Goal: Task Accomplishment & Management: Manage account settings

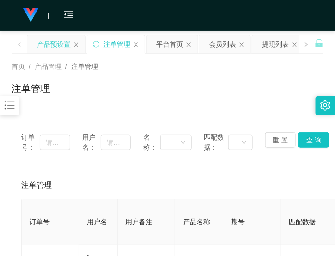
click at [44, 39] on div "产品预设置" at bounding box center [54, 44] width 34 height 18
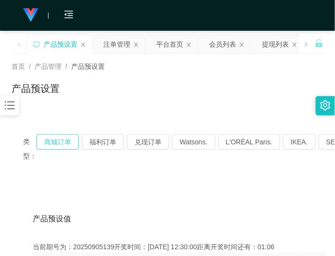
click at [55, 142] on button "商城订单" at bounding box center [58, 141] width 42 height 15
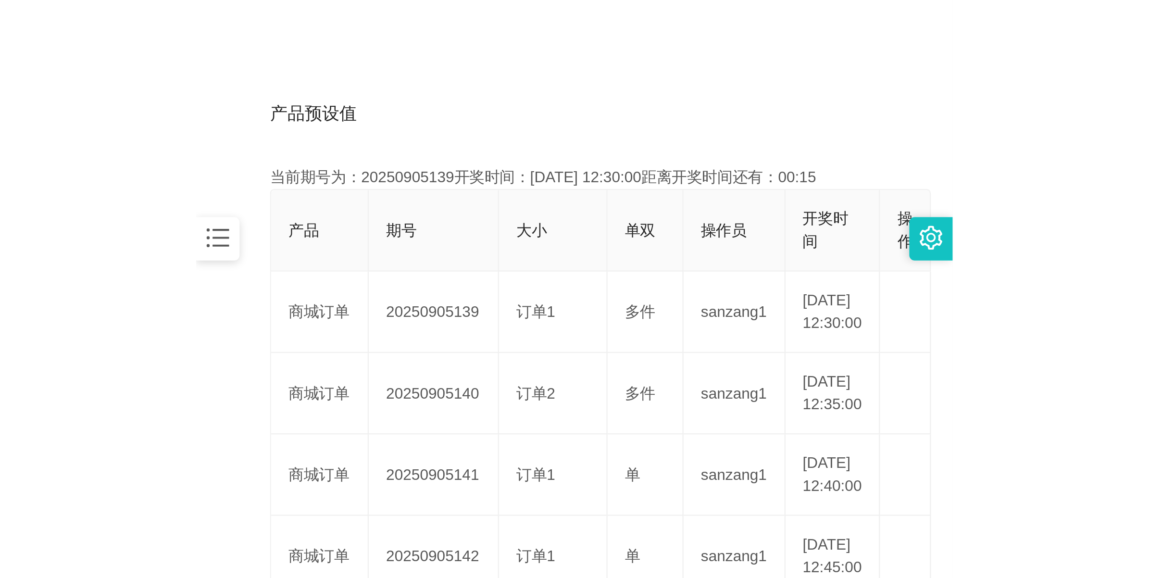
scroll to position [240, 0]
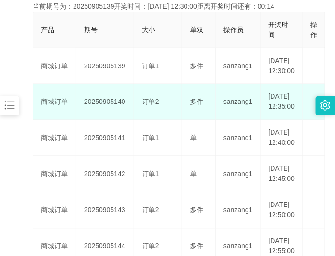
click at [111, 118] on td "20250905140" at bounding box center [105, 102] width 58 height 36
copy td "20250905140"
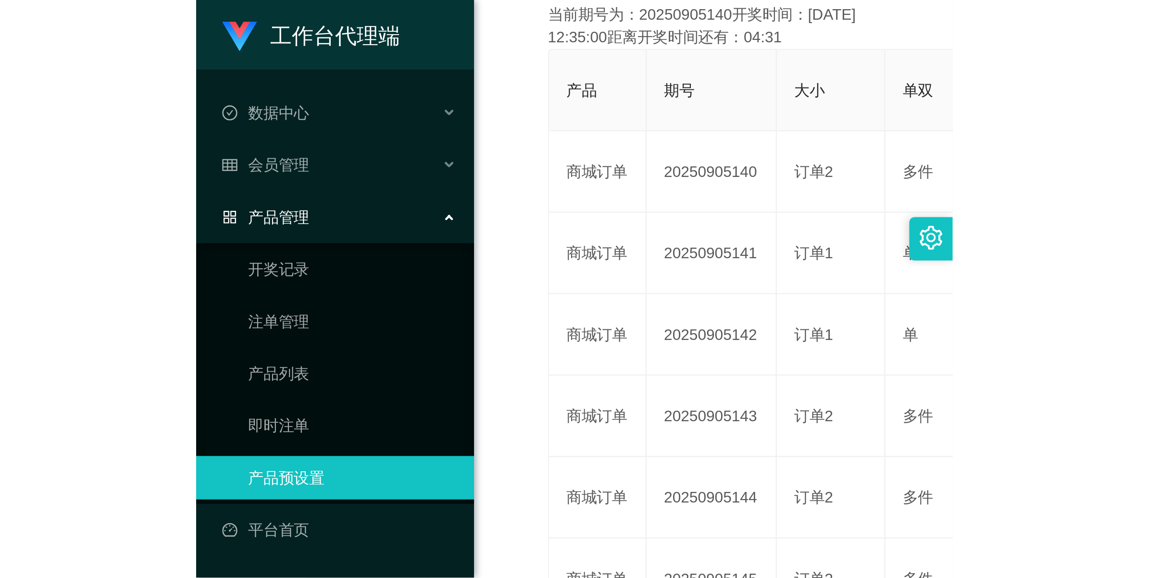
scroll to position [35, 0]
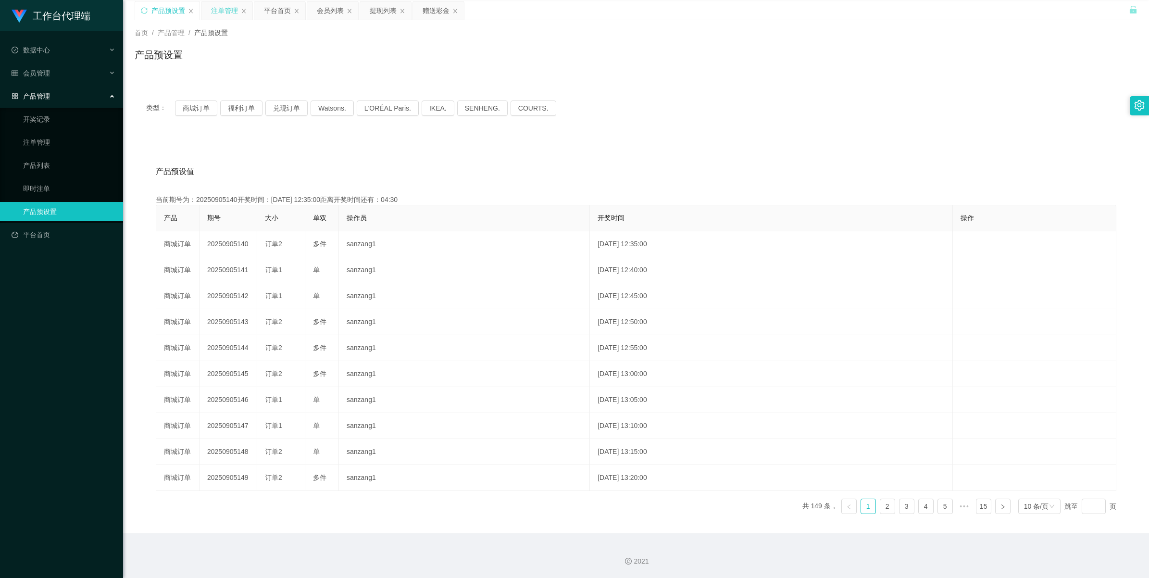
click at [225, 4] on div "注单管理" at bounding box center [224, 10] width 27 height 18
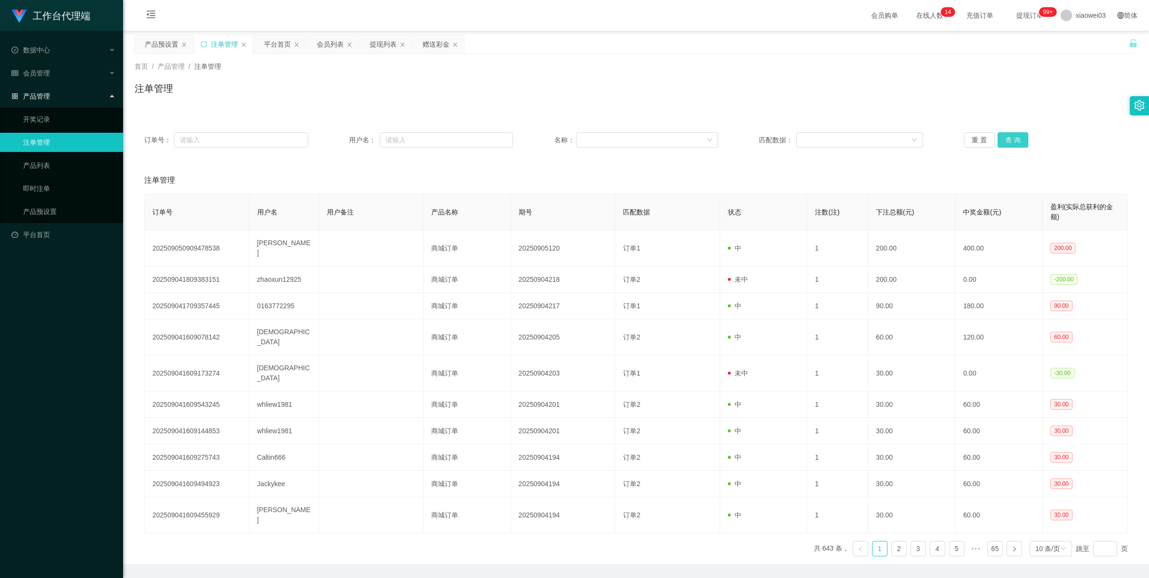
click at [335, 137] on button "查 询" at bounding box center [1013, 139] width 31 height 15
click at [335, 138] on button "查 询" at bounding box center [1013, 139] width 31 height 15
click at [335, 143] on button "查 询" at bounding box center [1013, 139] width 31 height 15
click at [335, 142] on button "查 询" at bounding box center [1013, 139] width 31 height 15
click at [335, 131] on div "订单号： 用户名： 名称： 匹配数据： 重 置 查 询" at bounding box center [636, 140] width 1003 height 35
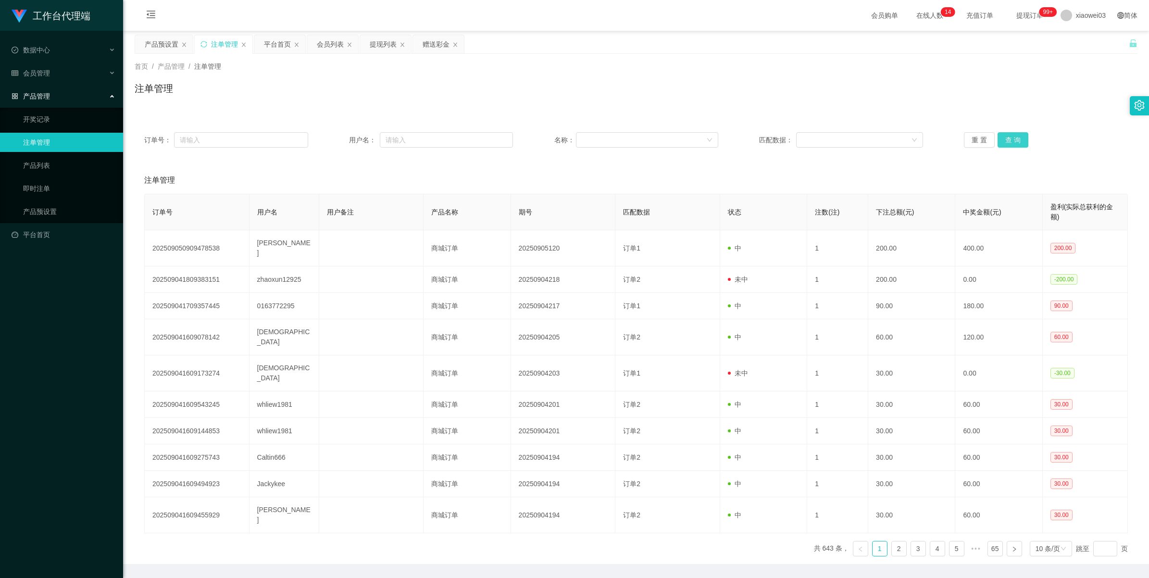
click at [335, 137] on button "查 询" at bounding box center [1013, 139] width 31 height 15
click at [335, 142] on button "查 询" at bounding box center [1013, 139] width 31 height 15
click at [335, 142] on div "重 置 查 询" at bounding box center [1046, 139] width 164 height 15
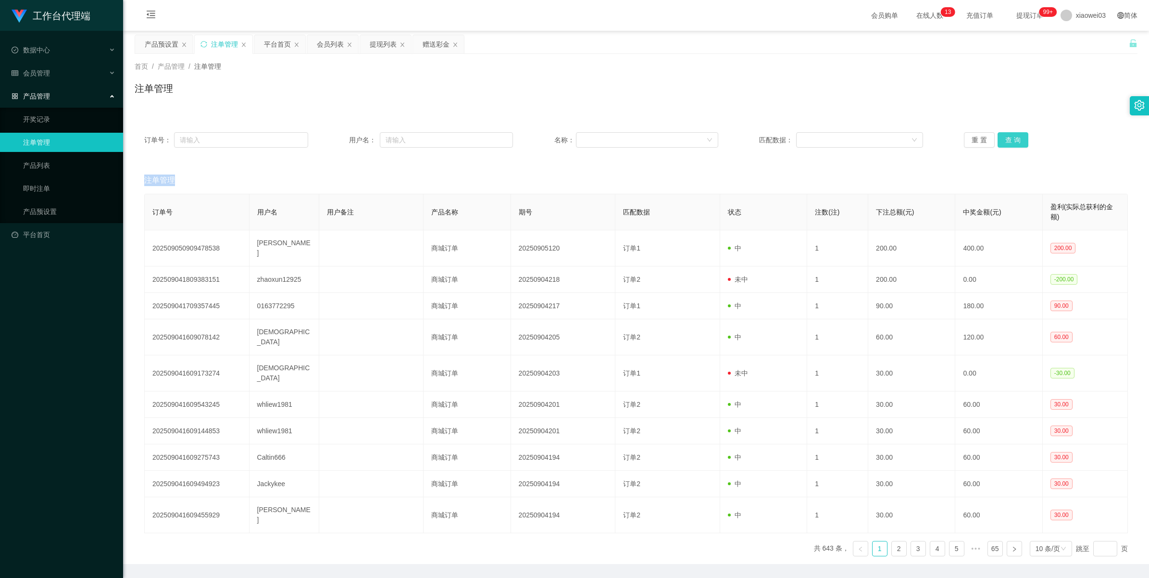
click at [335, 142] on button "查 询" at bounding box center [1013, 139] width 31 height 15
click at [335, 142] on div "重 置 查 询" at bounding box center [1046, 139] width 164 height 15
click at [335, 138] on button "查 询" at bounding box center [1013, 139] width 31 height 15
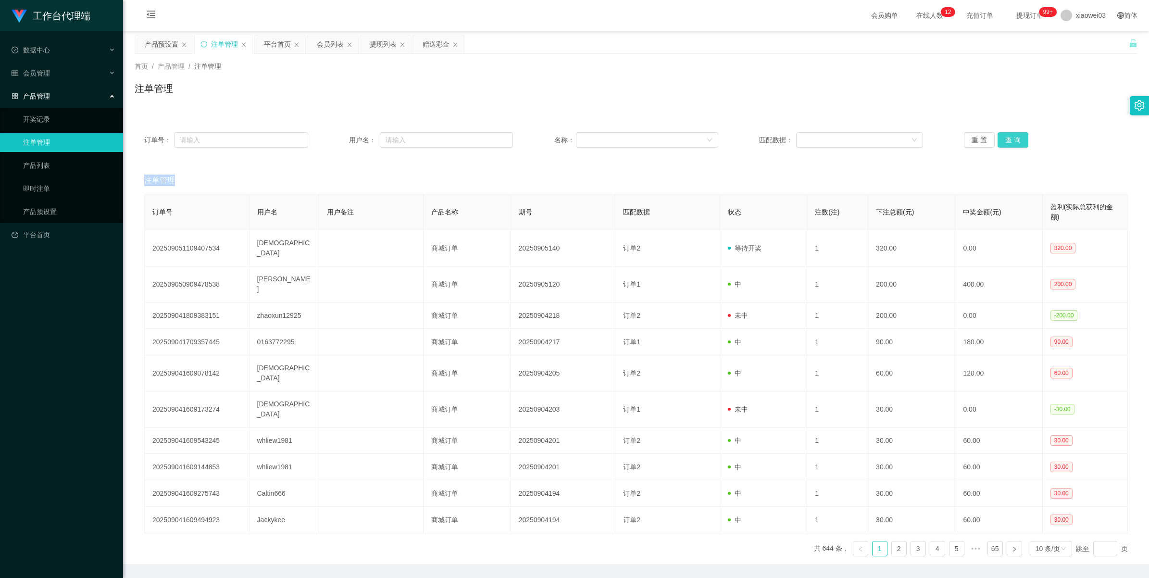
click at [335, 138] on button "查 询" at bounding box center [1013, 139] width 31 height 15
click at [335, 138] on div "重 置 查 询" at bounding box center [1046, 139] width 164 height 15
click at [335, 138] on button "查 询" at bounding box center [1013, 139] width 31 height 15
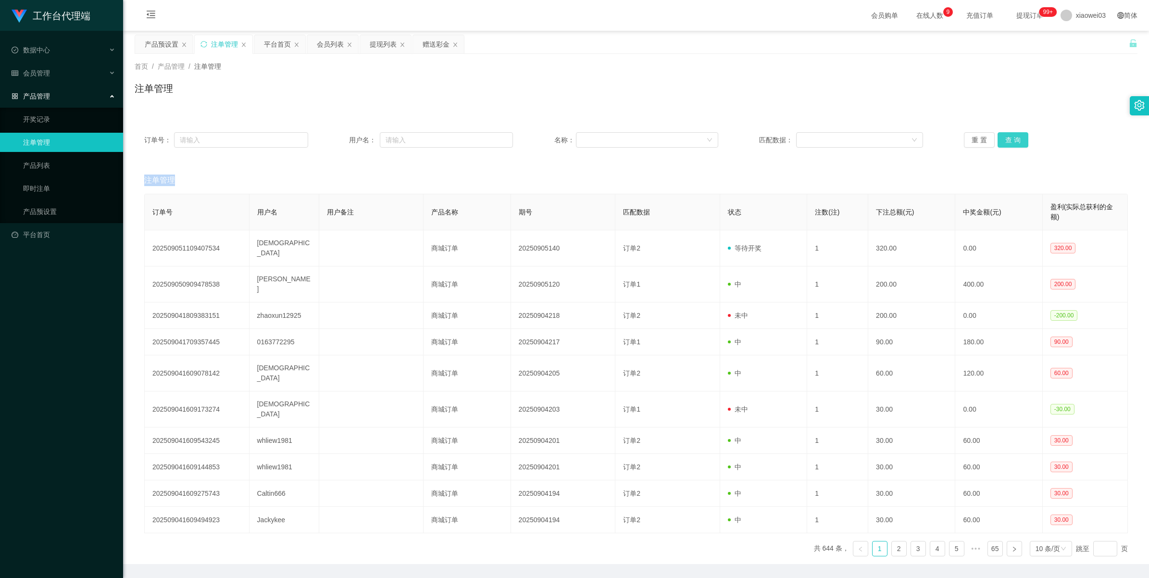
click at [335, 142] on button "查 询" at bounding box center [1013, 139] width 31 height 15
click at [335, 140] on button "查 询" at bounding box center [1013, 139] width 31 height 15
click at [335, 140] on div "重 置 查 询" at bounding box center [1046, 139] width 164 height 15
click at [335, 140] on button "查 询" at bounding box center [1013, 139] width 31 height 15
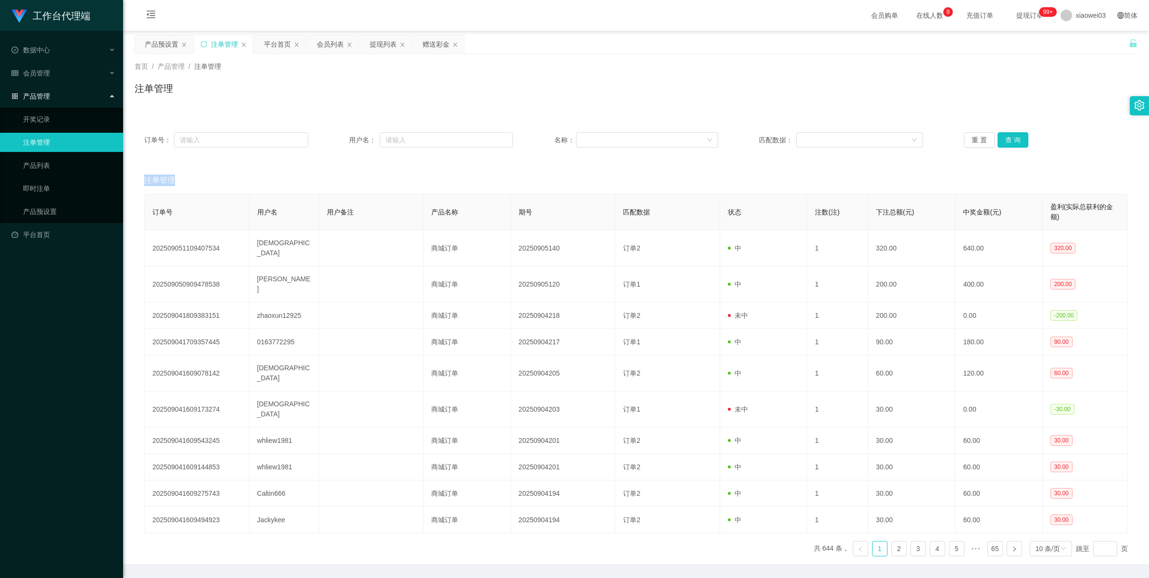
click at [335, 140] on div "重 置 查 询" at bounding box center [1046, 139] width 164 height 15
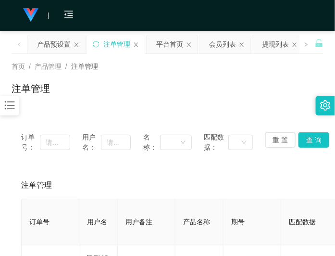
click at [115, 102] on div "注单管理" at bounding box center [168, 92] width 312 height 22
click at [210, 73] on div "首页 / 产品管理 / 注单管理 / 注单管理" at bounding box center [168, 83] width 312 height 42
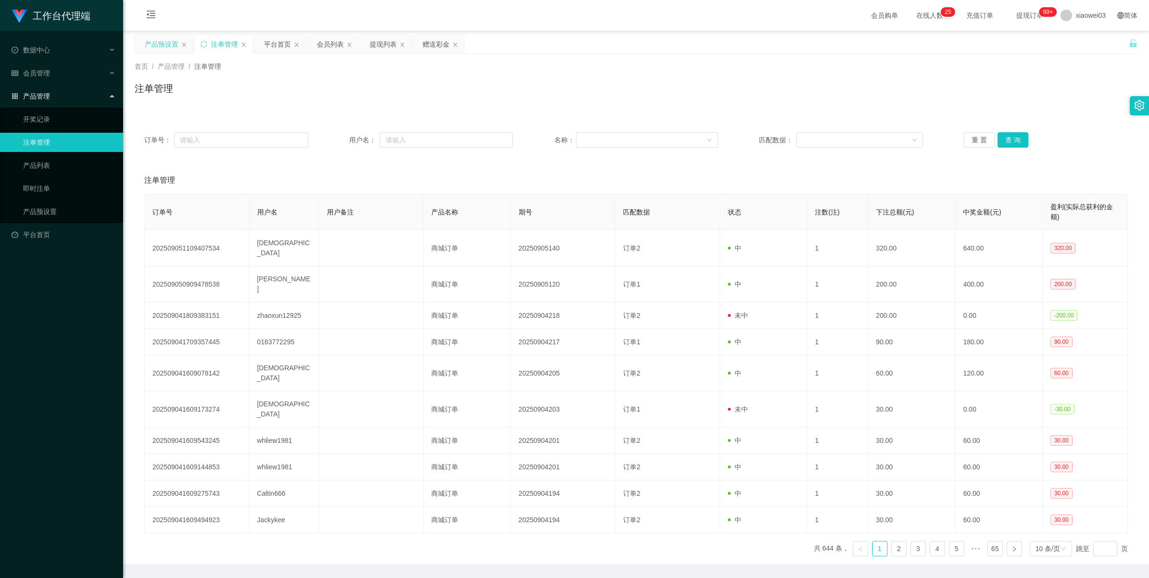
click at [160, 45] on div "产品预设置" at bounding box center [162, 44] width 34 height 18
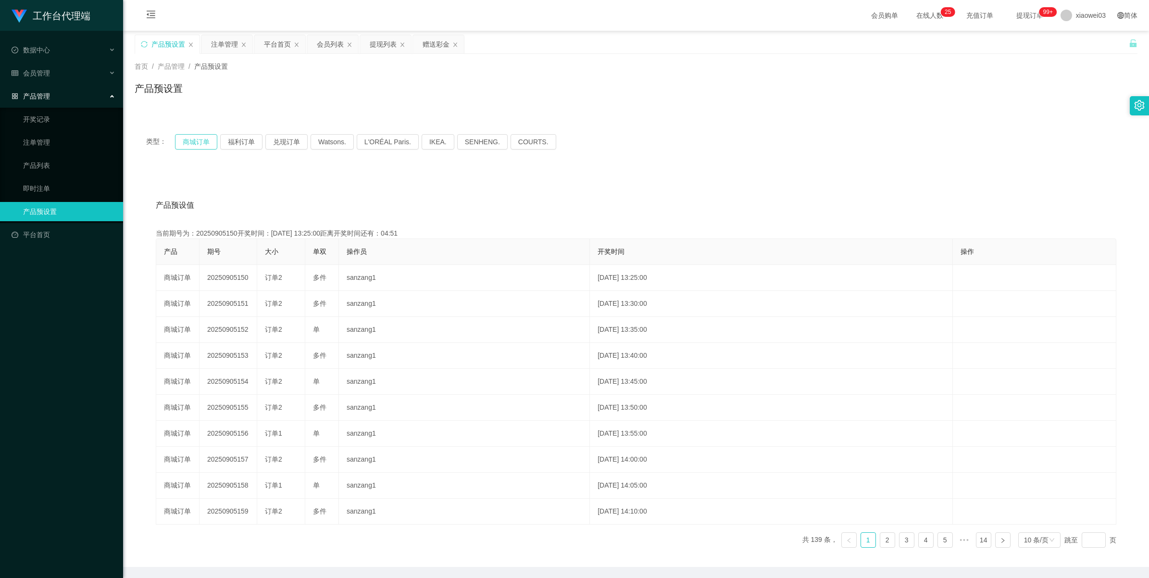
click at [186, 136] on button "商城订单" at bounding box center [196, 141] width 42 height 15
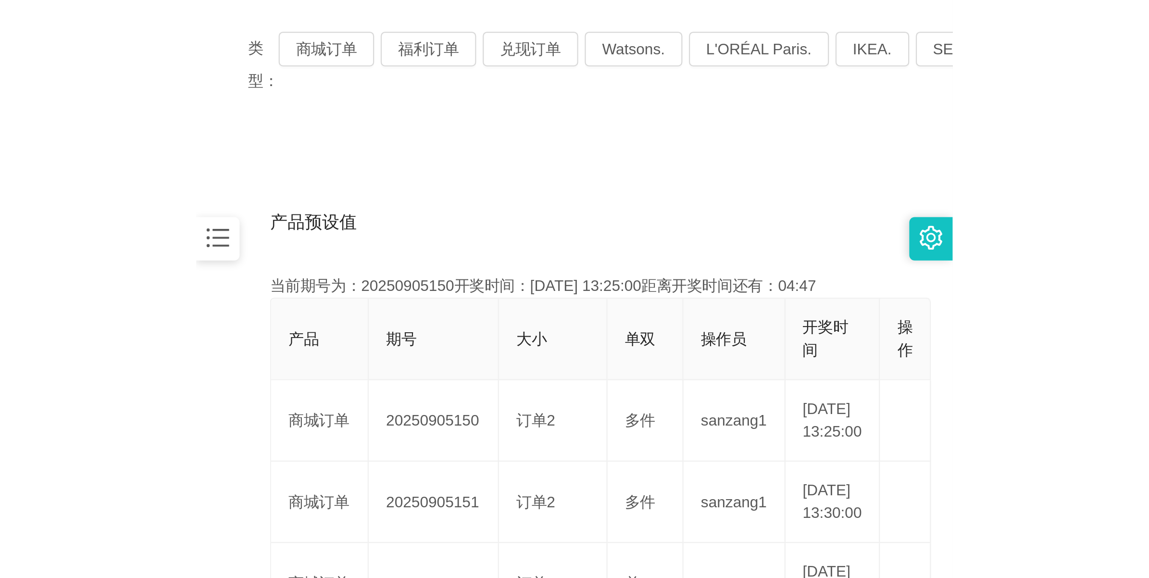
scroll to position [180, 0]
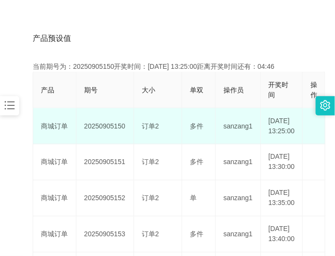
click at [118, 129] on td "20250905150" at bounding box center [105, 126] width 58 height 36
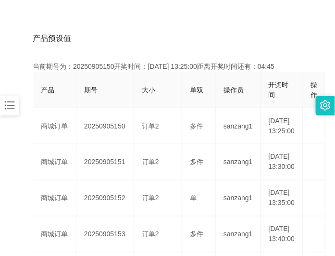
copy td "20250905150"
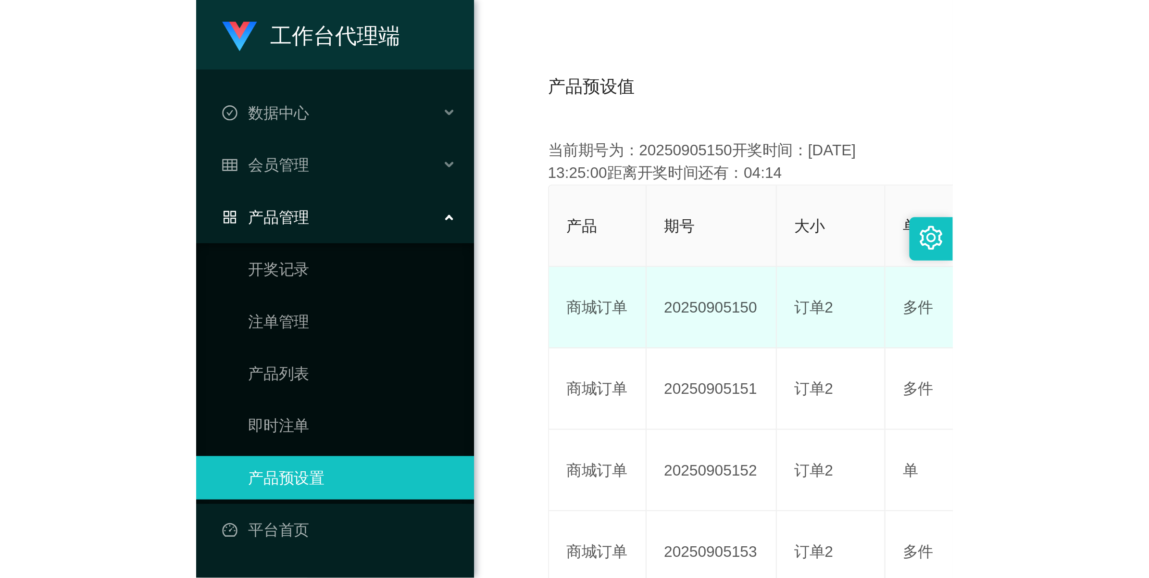
scroll to position [35, 0]
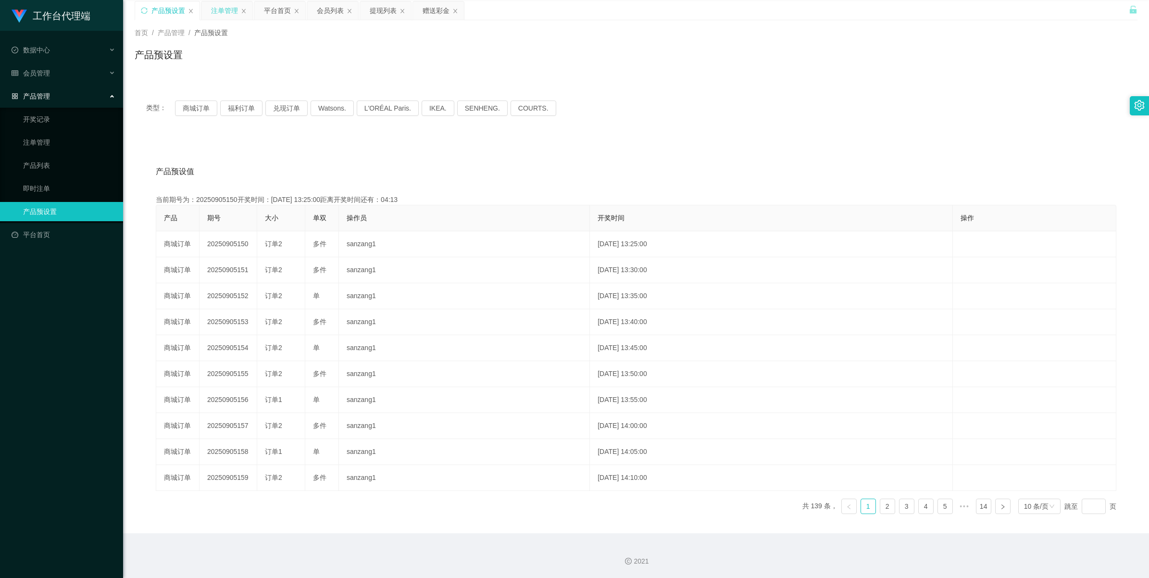
click at [218, 5] on div "注单管理" at bounding box center [224, 10] width 27 height 18
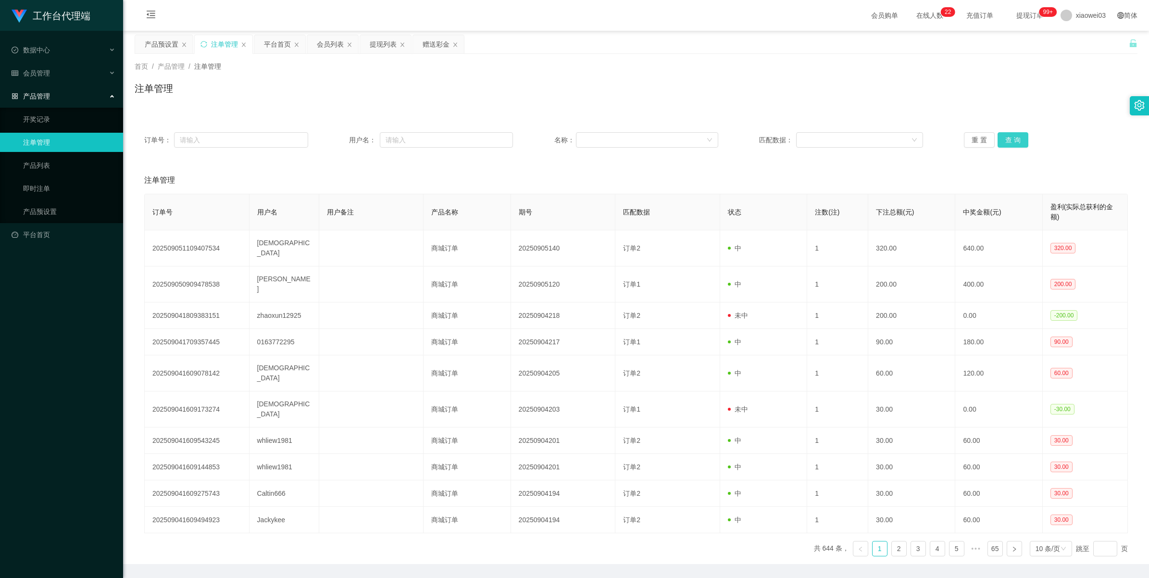
click at [335, 134] on button "查 询" at bounding box center [1013, 139] width 31 height 15
click at [335, 134] on div "重 置 查 询" at bounding box center [1046, 139] width 164 height 15
click at [335, 134] on button "查 询" at bounding box center [1013, 139] width 31 height 15
click at [335, 134] on div "重 置 查 询" at bounding box center [1046, 139] width 164 height 15
click at [335, 134] on button "查 询" at bounding box center [1013, 139] width 31 height 15
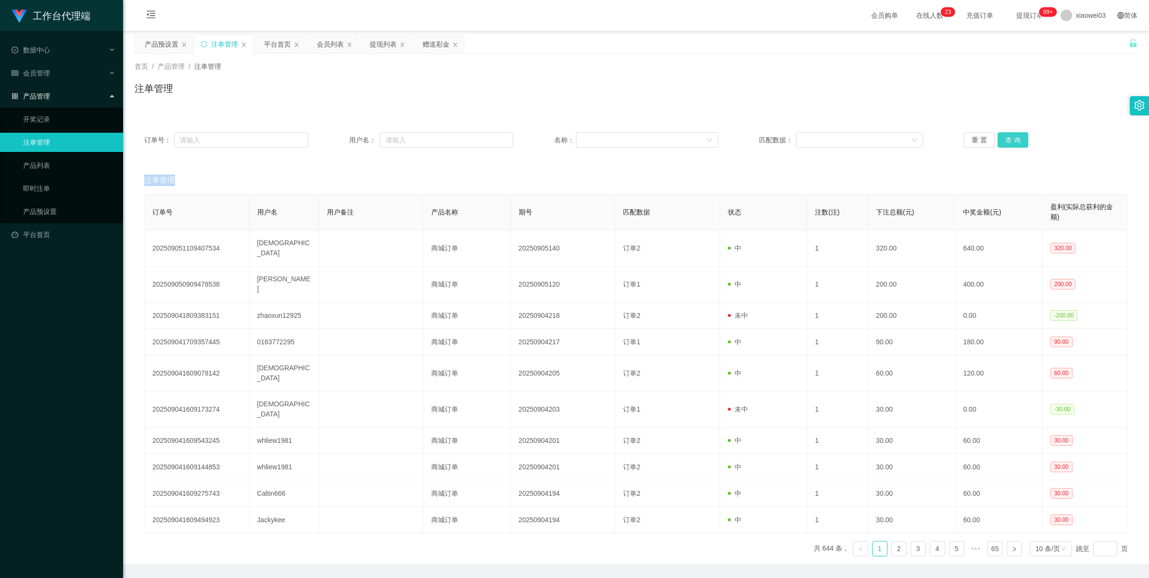
click at [335, 143] on button "查 询" at bounding box center [1013, 139] width 31 height 15
click at [335, 142] on button "查 询" at bounding box center [1013, 139] width 31 height 15
click at [335, 136] on button "查 询" at bounding box center [1013, 139] width 31 height 15
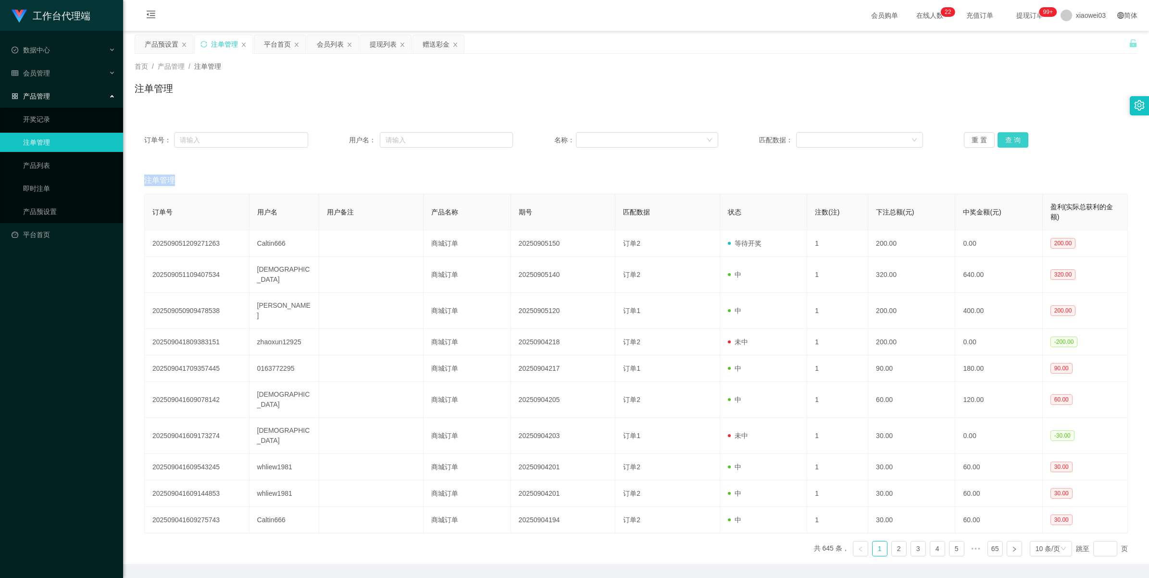
click at [335, 140] on button "查 询" at bounding box center [1013, 139] width 31 height 15
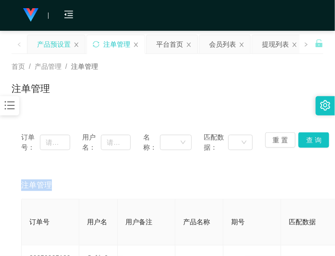
click at [50, 39] on div "产品预设置" at bounding box center [54, 44] width 34 height 18
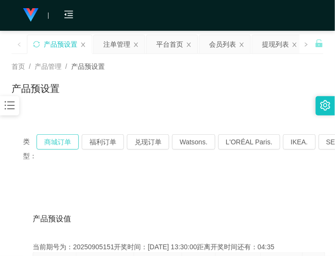
click at [58, 148] on button "商城订单" at bounding box center [58, 141] width 42 height 15
click at [56, 141] on button "商城订单" at bounding box center [58, 141] width 42 height 15
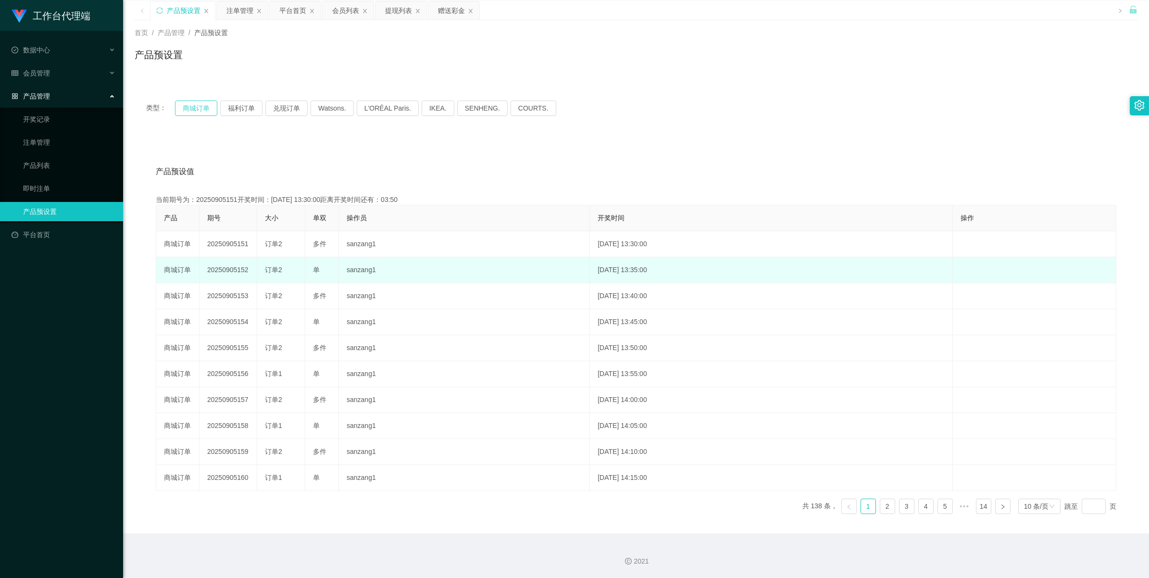
scroll to position [35, 0]
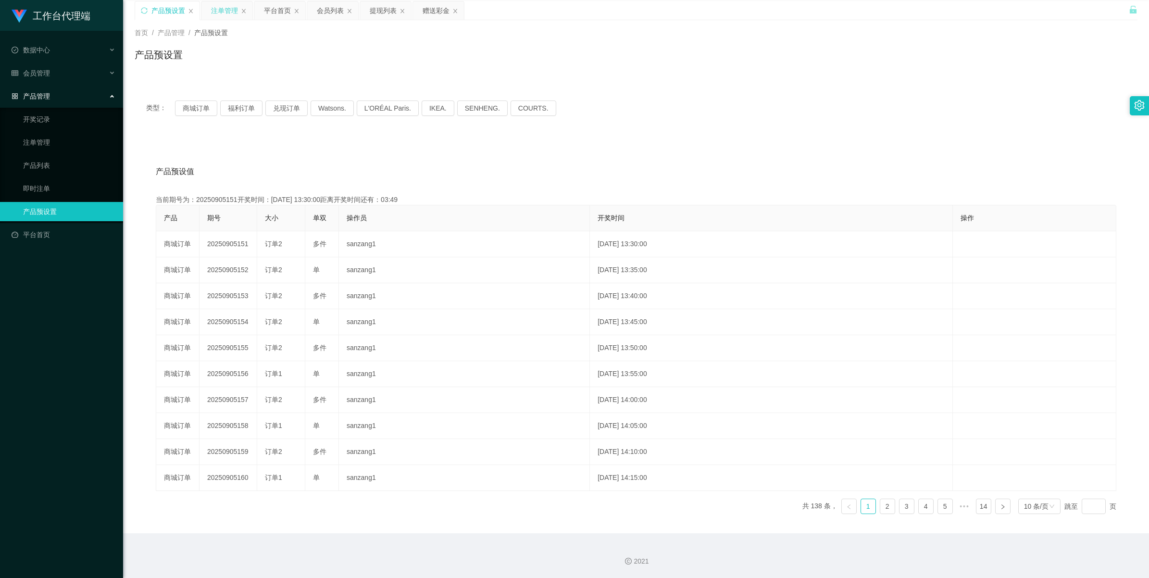
click at [228, 4] on div "注单管理" at bounding box center [224, 10] width 27 height 18
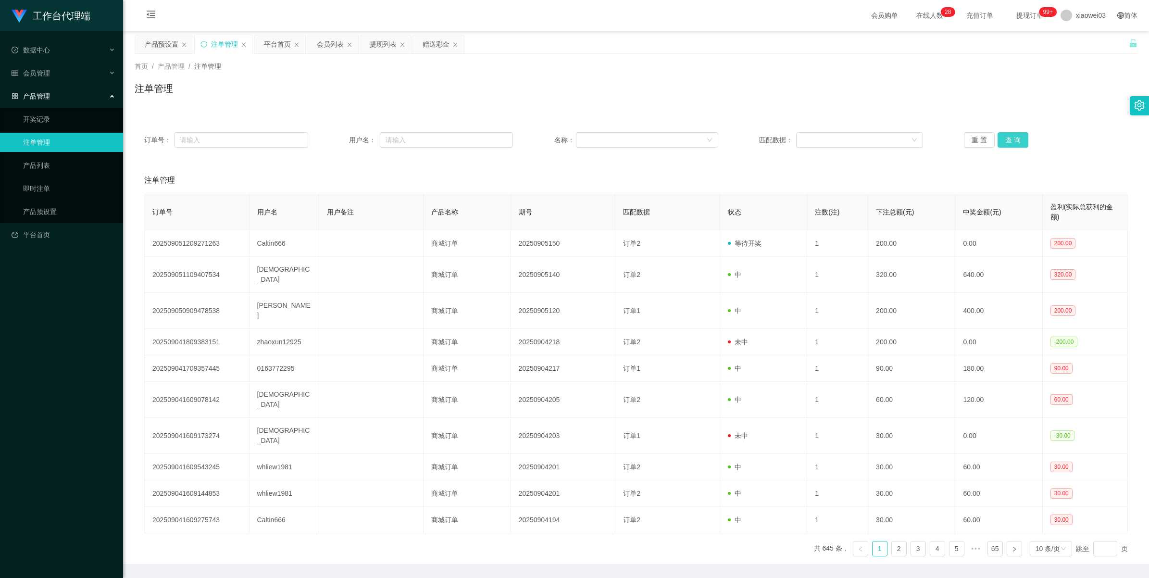
click at [335, 135] on button "查 询" at bounding box center [1013, 139] width 31 height 15
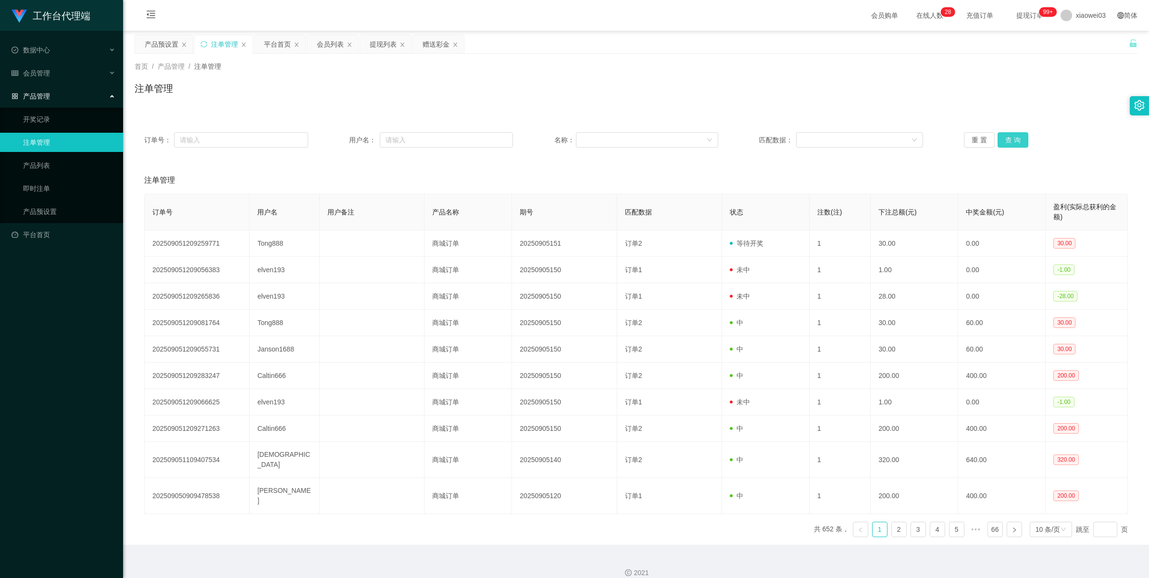
click at [335, 136] on button "查 询" at bounding box center [1013, 139] width 31 height 15
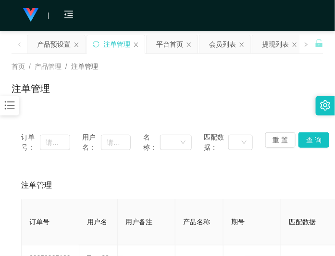
click at [172, 107] on div "首页 / 产品管理 / 注单管理 / 注单管理" at bounding box center [167, 82] width 335 height 57
